Goal: Navigation & Orientation: Understand site structure

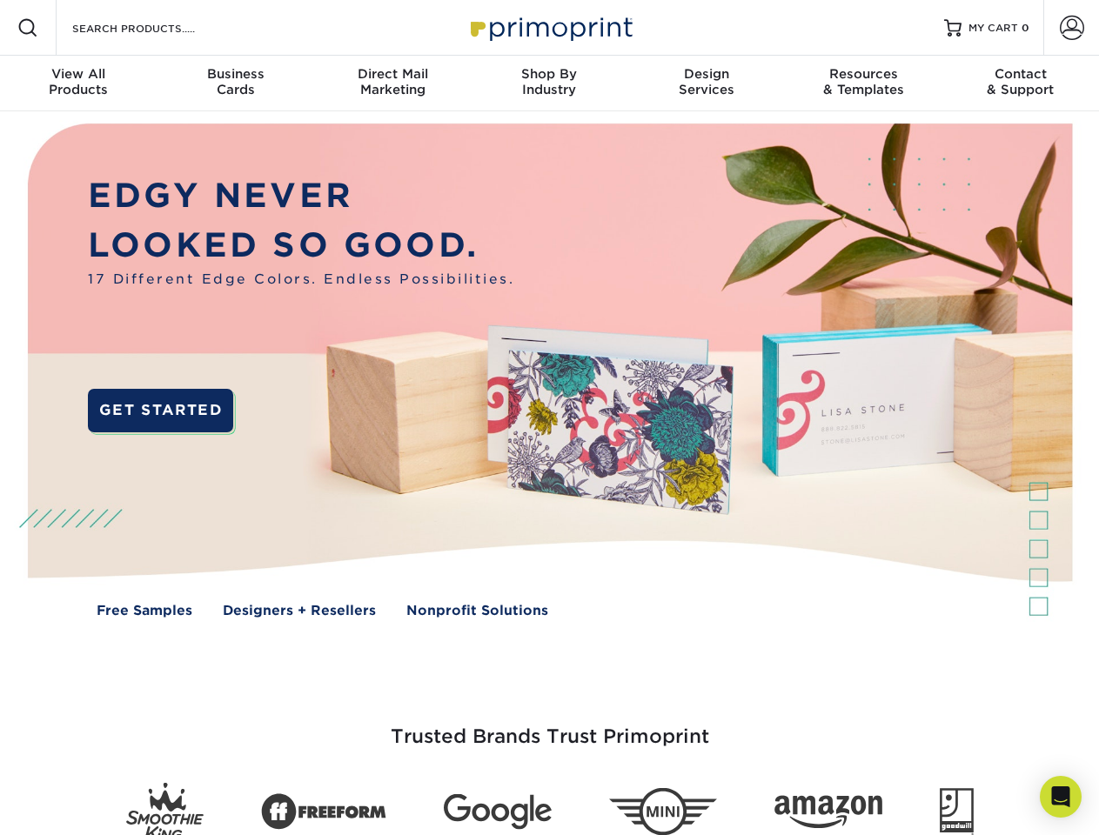
click at [549, 418] on img at bounding box center [549, 383] width 1088 height 544
click at [28, 28] on span at bounding box center [27, 27] width 21 height 21
click at [1071, 28] on span at bounding box center [1072, 28] width 24 height 24
click at [78, 84] on div "View All Products" at bounding box center [78, 81] width 157 height 31
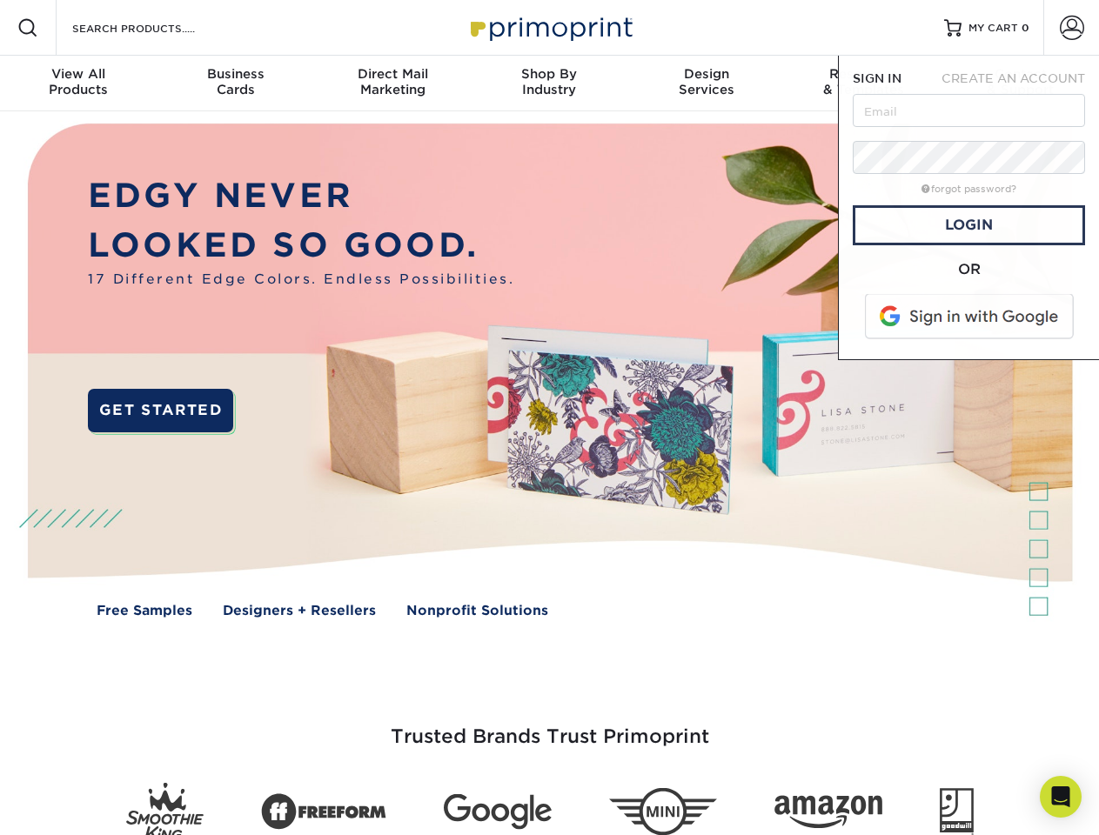
click at [235, 84] on div "Business Cards" at bounding box center [235, 81] width 157 height 31
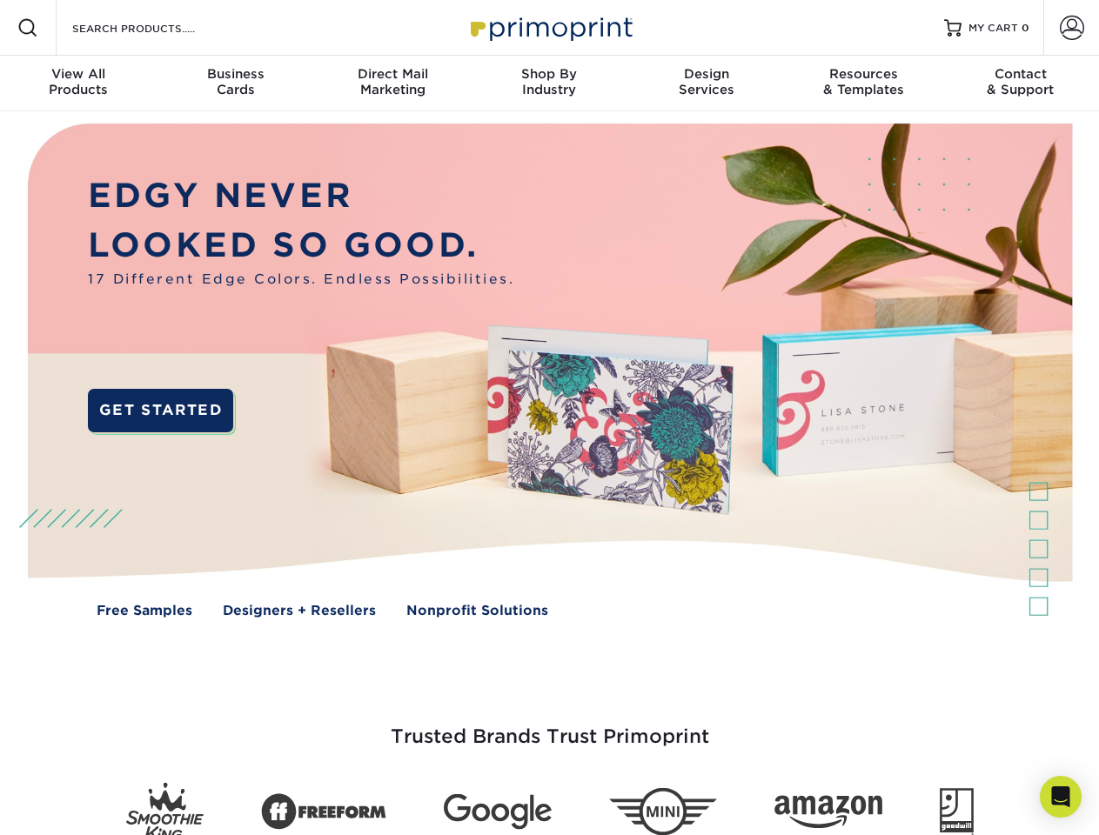
click at [392, 84] on div "Direct Mail Marketing" at bounding box center [392, 81] width 157 height 31
click at [549, 84] on div "Shop By Industry" at bounding box center [549, 81] width 157 height 31
click at [707, 84] on div "Design Services" at bounding box center [706, 81] width 157 height 31
click at [863, 84] on div "Resources & Templates" at bounding box center [863, 81] width 157 height 31
click at [1021, 84] on div "Contact & Support" at bounding box center [1020, 81] width 157 height 31
